Goal: Transaction & Acquisition: Purchase product/service

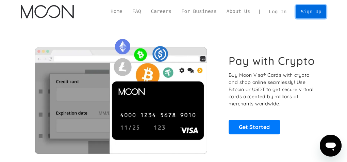
click at [306, 13] on link "Sign Up" at bounding box center [311, 11] width 31 height 13
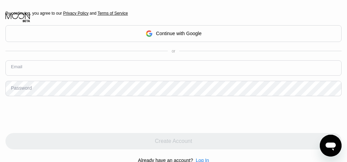
click at [89, 63] on input "text" at bounding box center [173, 67] width 337 height 15
paste input "tbale814@gmail.com"
type input "tbale814@gmail.com"
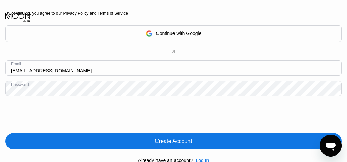
click at [160, 144] on div "Create Account" at bounding box center [173, 141] width 37 height 7
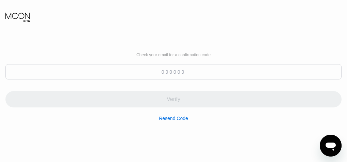
click at [166, 72] on input at bounding box center [173, 71] width 337 height 15
paste input "678705"
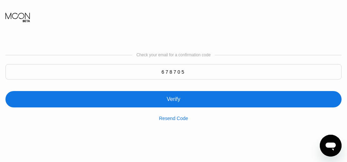
type input "678705"
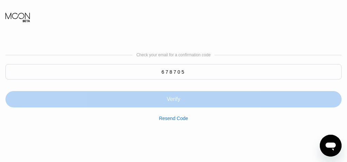
click at [187, 102] on div "Verify" at bounding box center [173, 99] width 337 height 16
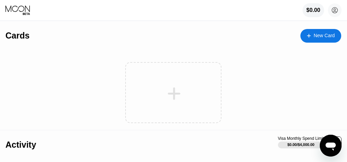
click at [316, 10] on div "$0.00" at bounding box center [314, 10] width 14 height 6
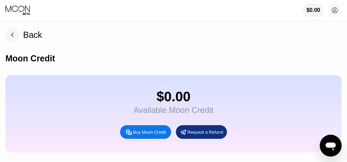
click at [157, 135] on div "Buy Moon Credit" at bounding box center [149, 132] width 33 height 6
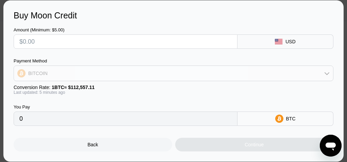
click at [326, 74] on icon at bounding box center [327, 73] width 5 height 5
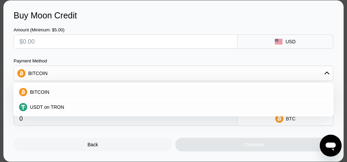
click at [162, 88] on div "BITCOIN" at bounding box center [174, 92] width 316 height 14
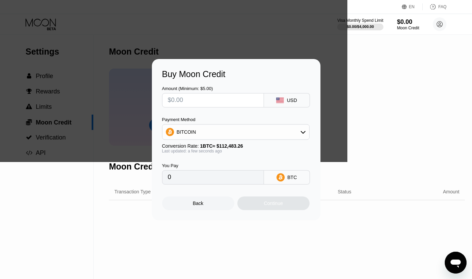
click at [347, 81] on div "Buy Moon Credit Amount (Minimum: $5.00) USD Payment Method BITCOIN Conversion R…" at bounding box center [236, 139] width 472 height 161
click at [305, 132] on icon at bounding box center [302, 131] width 5 height 5
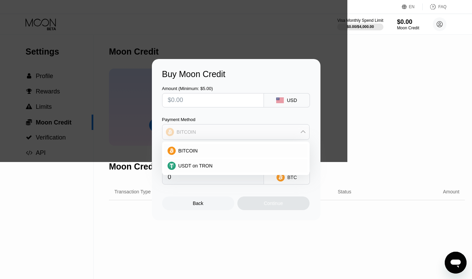
click at [305, 132] on icon at bounding box center [303, 131] width 5 height 3
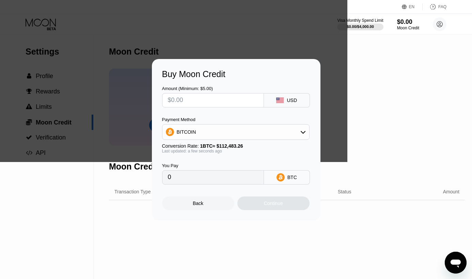
click at [121, 123] on div "Buy Moon Credit Amount (Minimum: $5.00) USD Payment Method BITCOIN Conversion R…" at bounding box center [236, 139] width 472 height 161
click at [328, 138] on div "Buy Moon Credit Amount (Minimum: $5.00) USD Payment Method BITCOIN Conversion R…" at bounding box center [236, 139] width 472 height 161
